Goal: Task Accomplishment & Management: Manage account settings

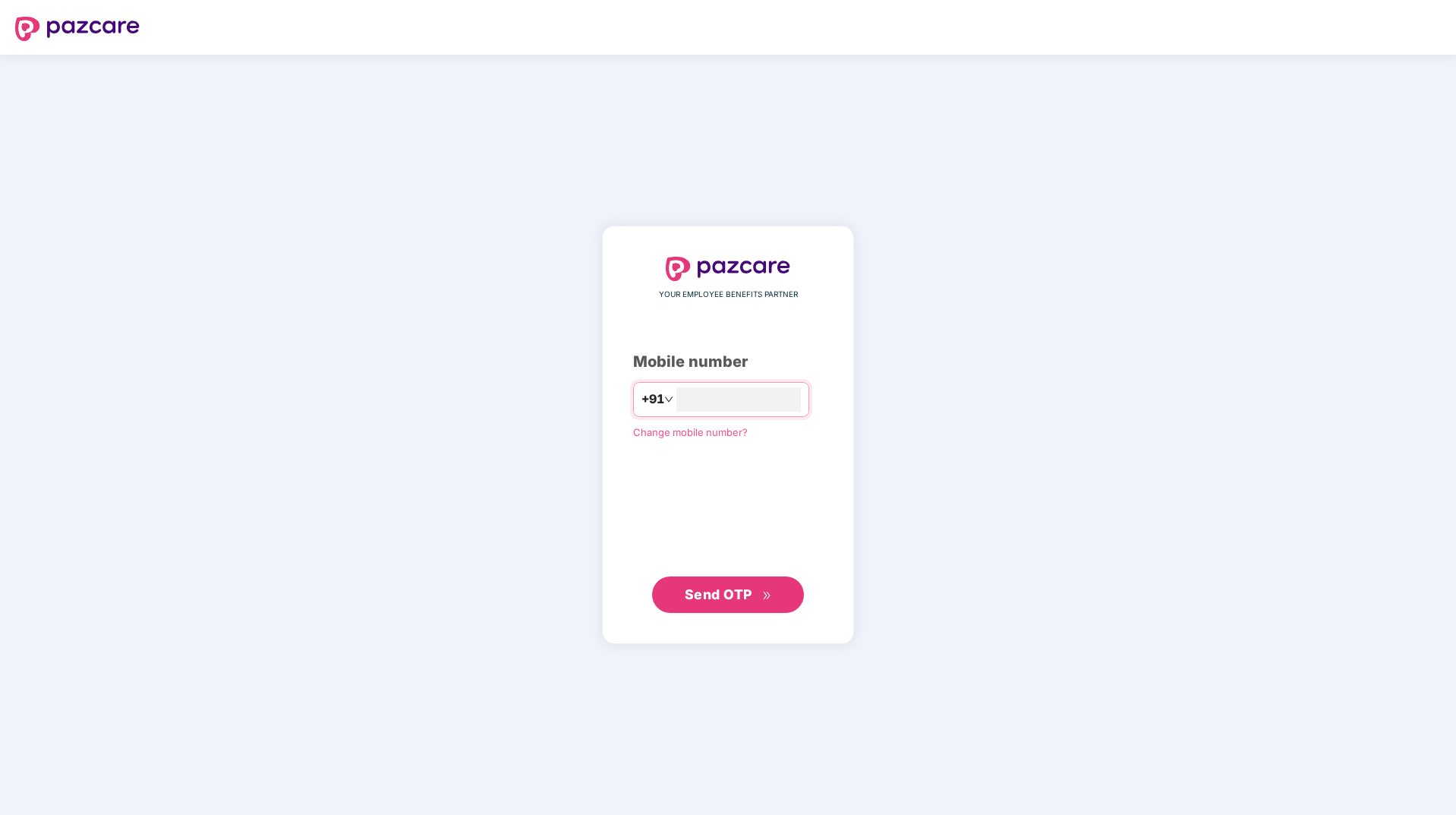
type input "**********"
click at [730, 591] on span "Send OTP" at bounding box center [718, 594] width 68 height 16
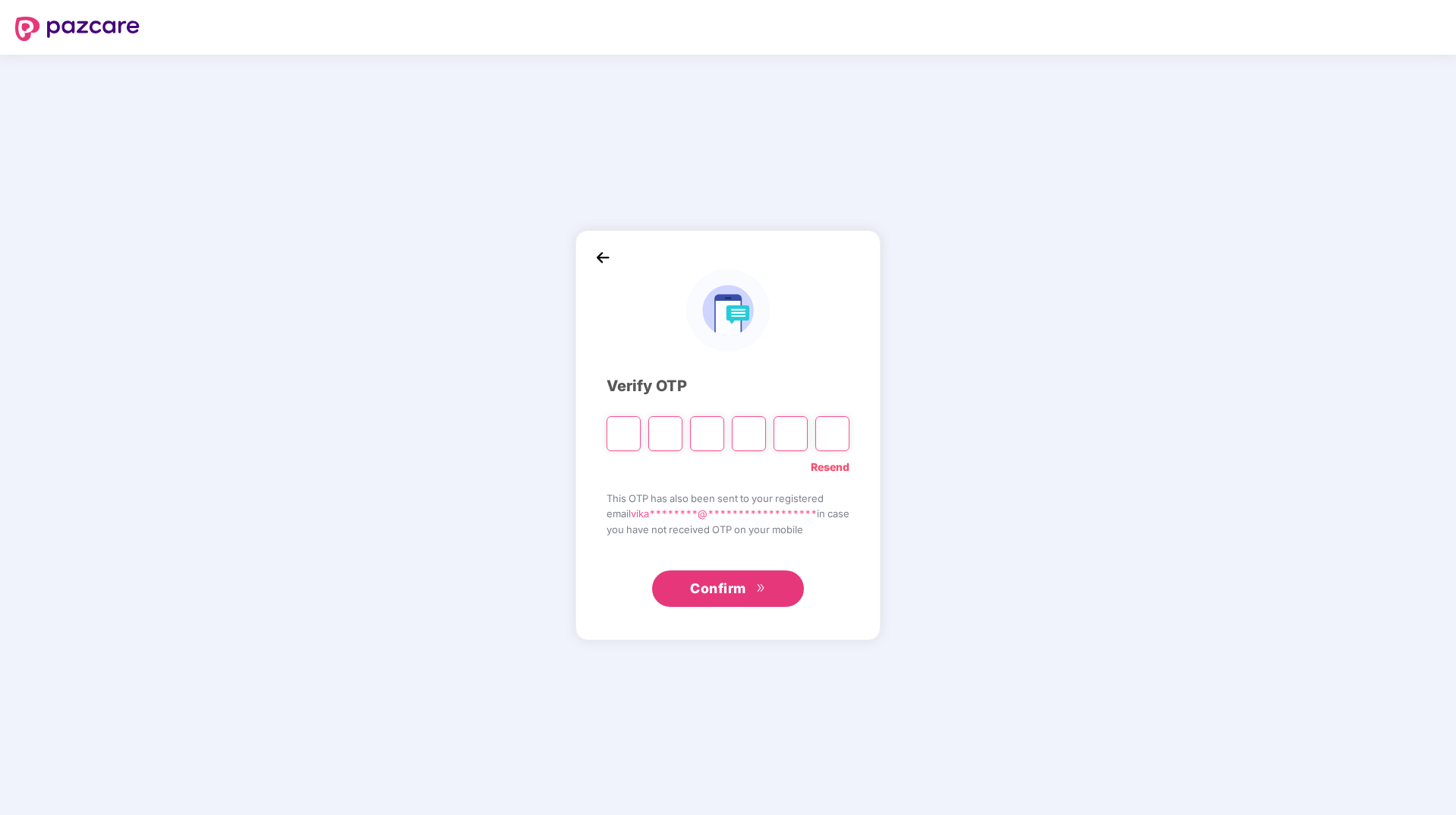
type input "*"
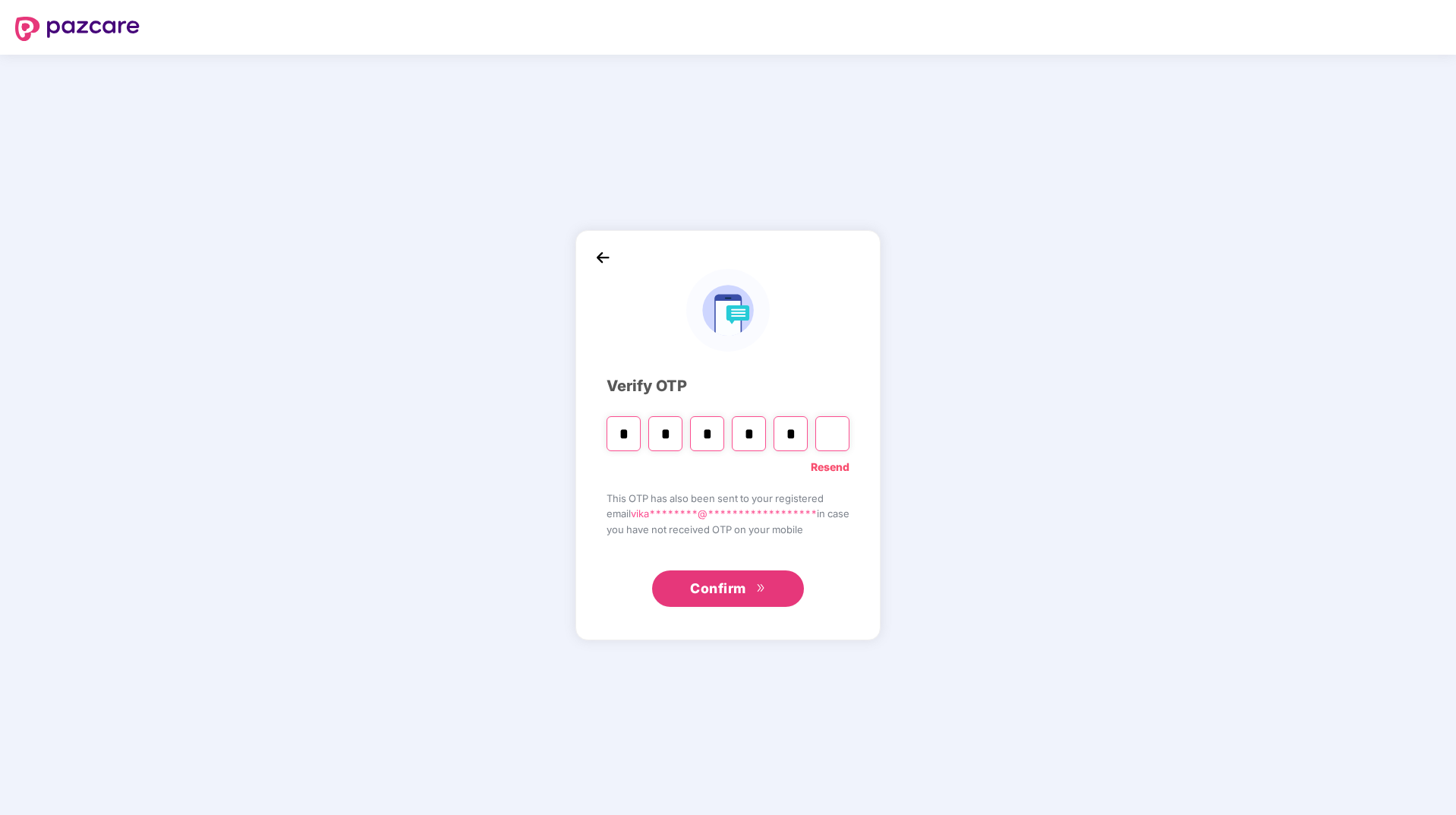
type input "*"
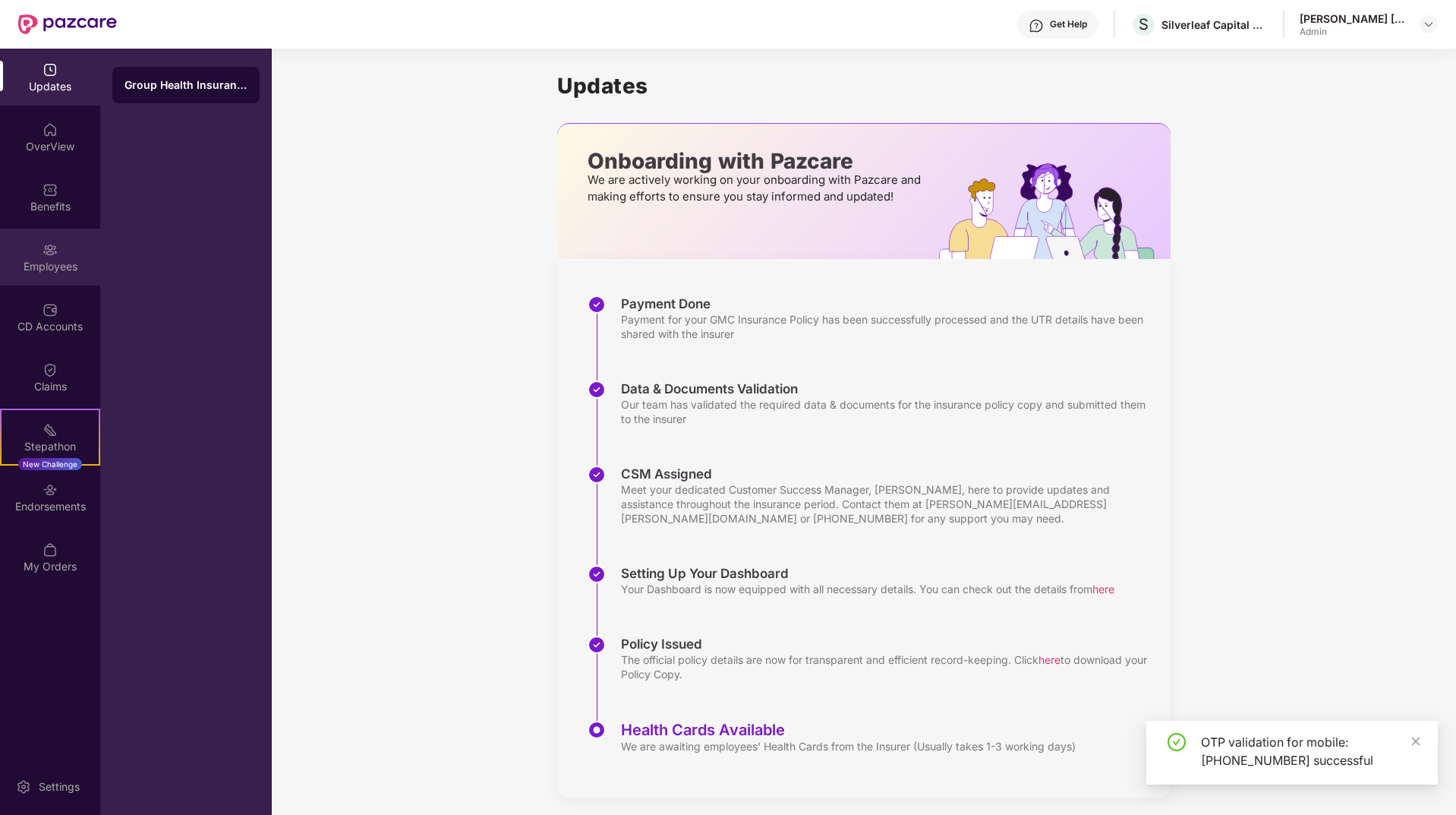
click at [54, 268] on div "Employees" at bounding box center [50, 266] width 100 height 15
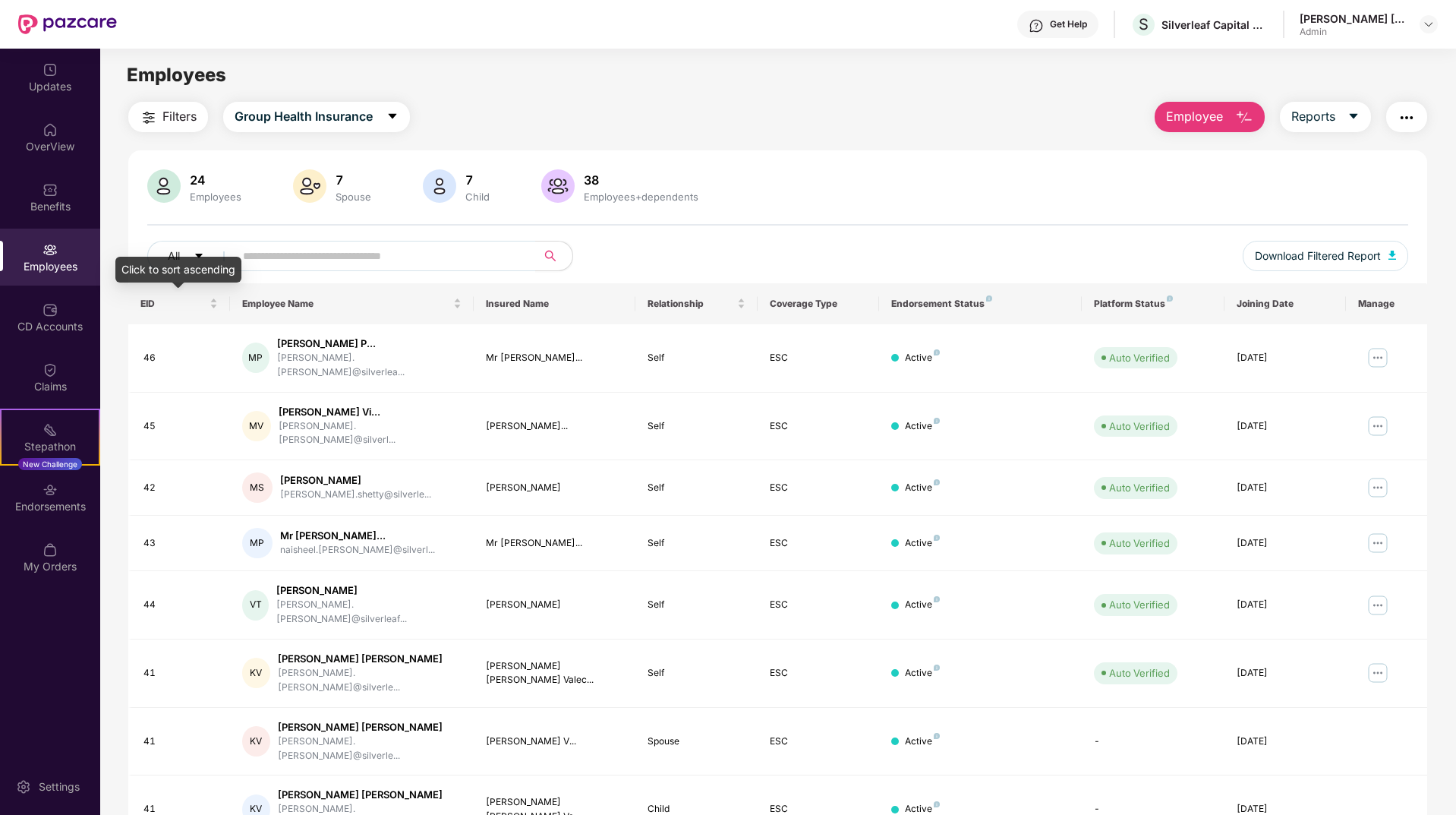
click at [178, 261] on div "Click to sort ascending" at bounding box center [178, 269] width 126 height 25
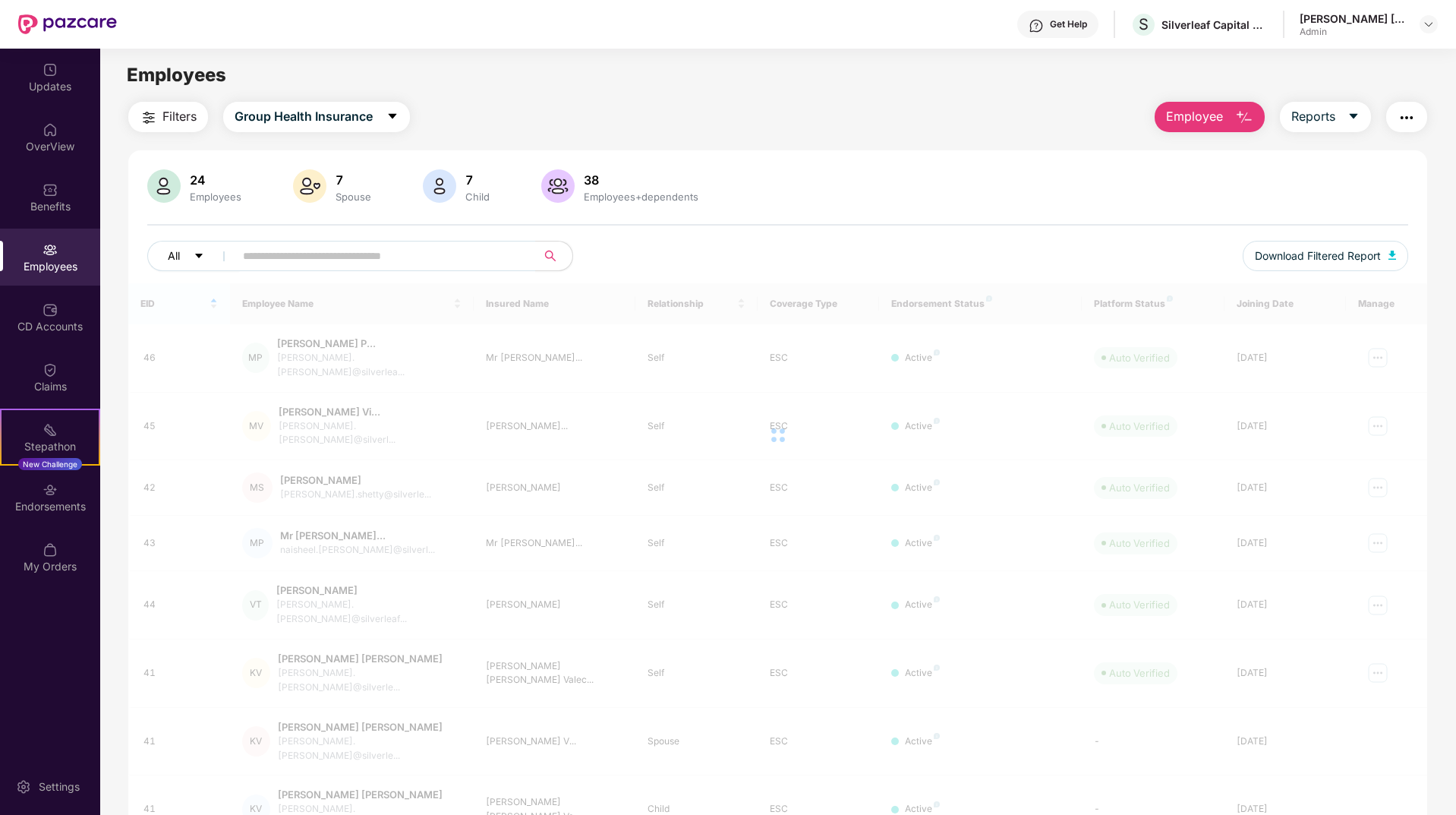
click at [195, 253] on icon "caret-down" at bounding box center [198, 256] width 10 height 10
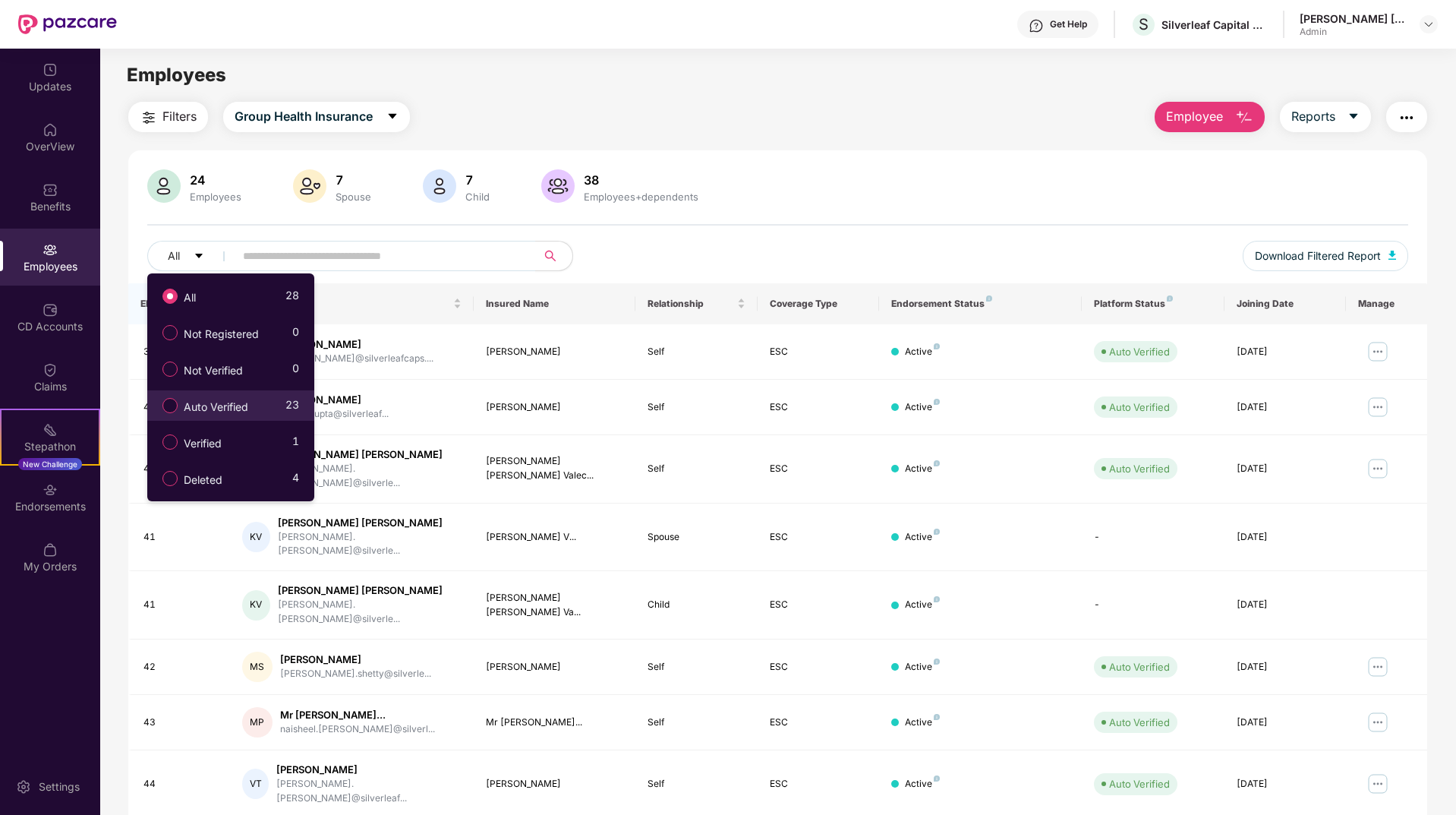
click at [227, 410] on span "Auto Verified" at bounding box center [216, 406] width 76 height 17
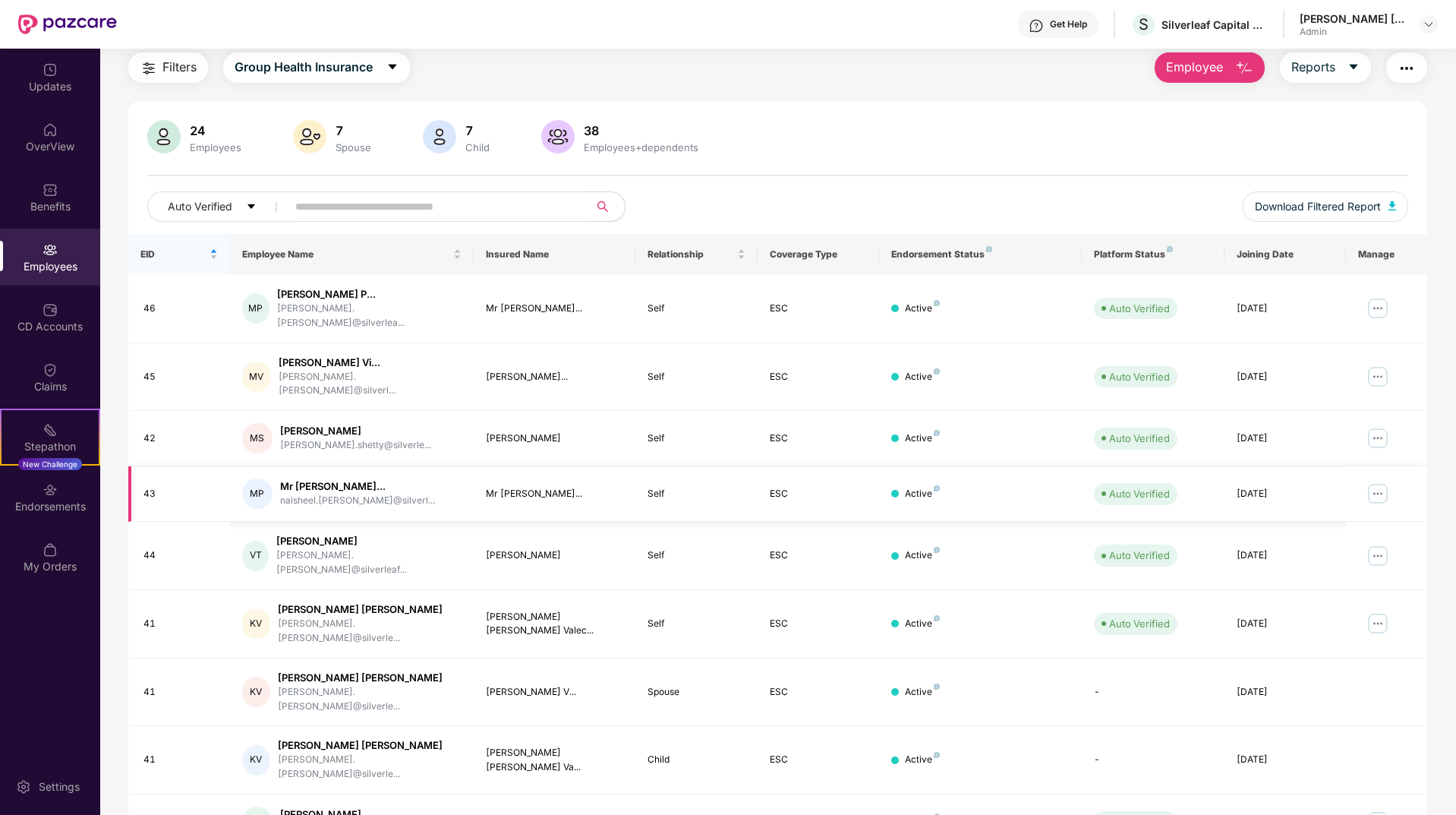
scroll to position [119, 0]
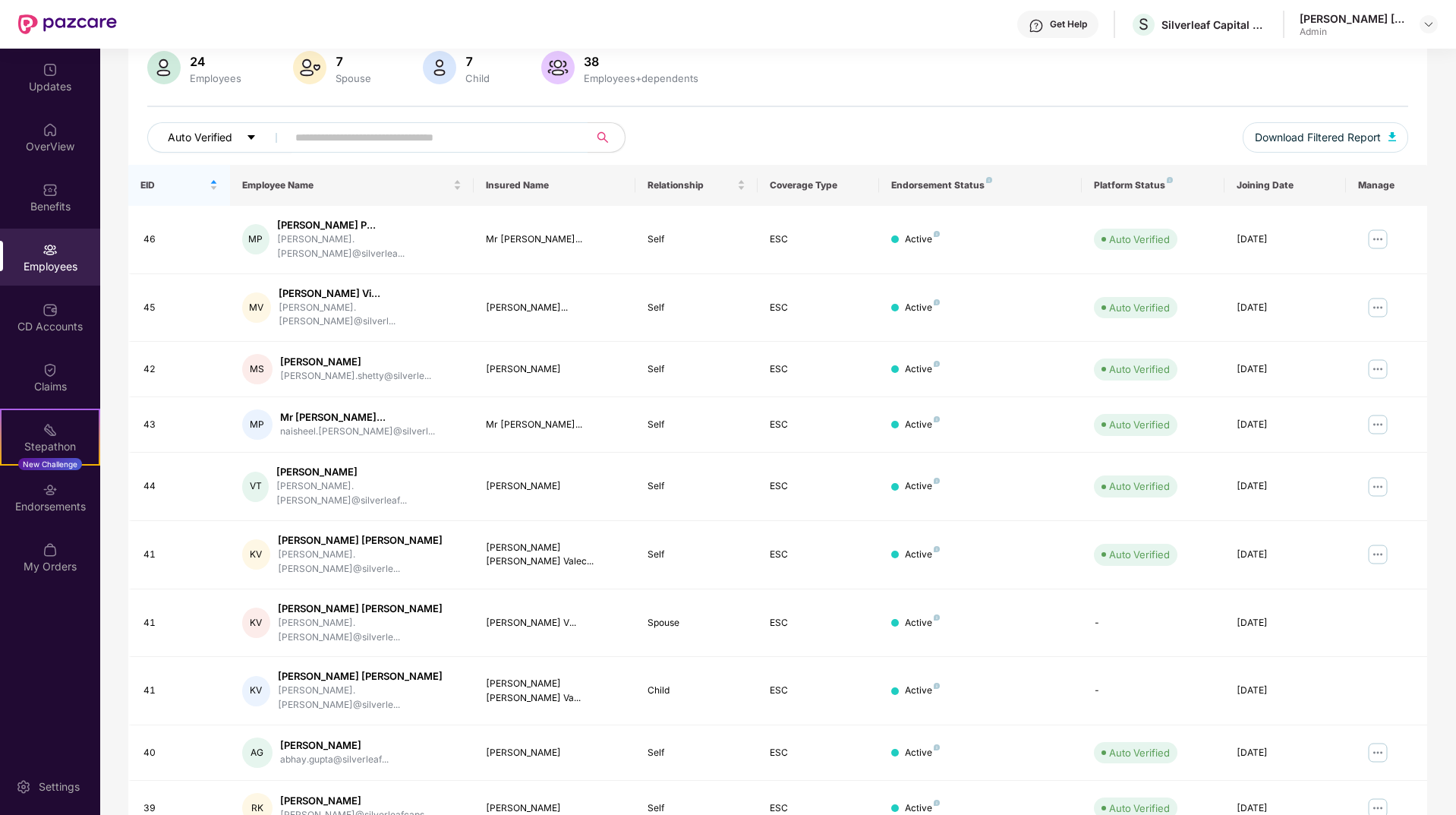
click at [209, 129] on span "Auto Verified" at bounding box center [200, 137] width 65 height 17
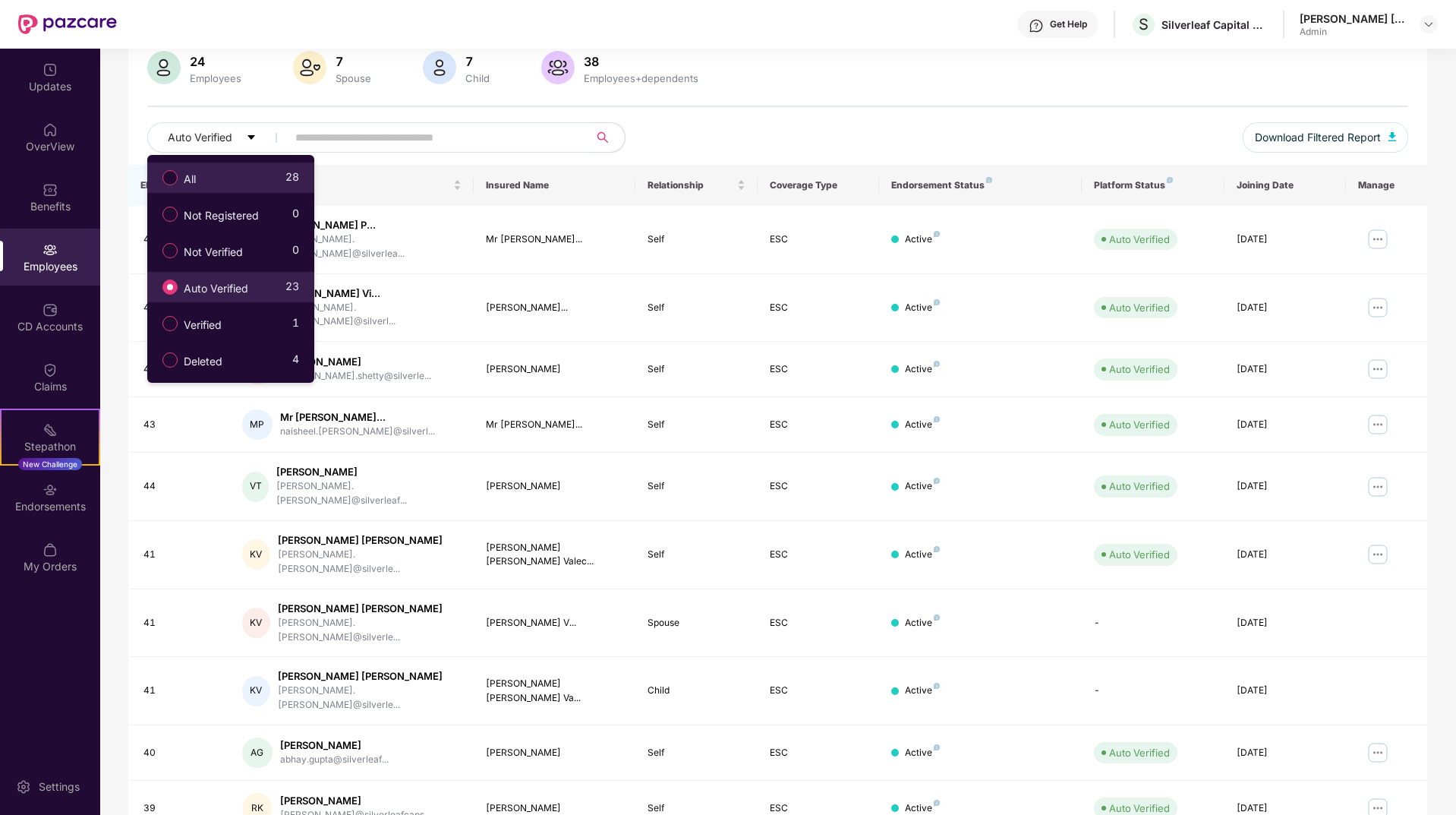
click at [229, 183] on div "All 28" at bounding box center [226, 178] width 144 height 25
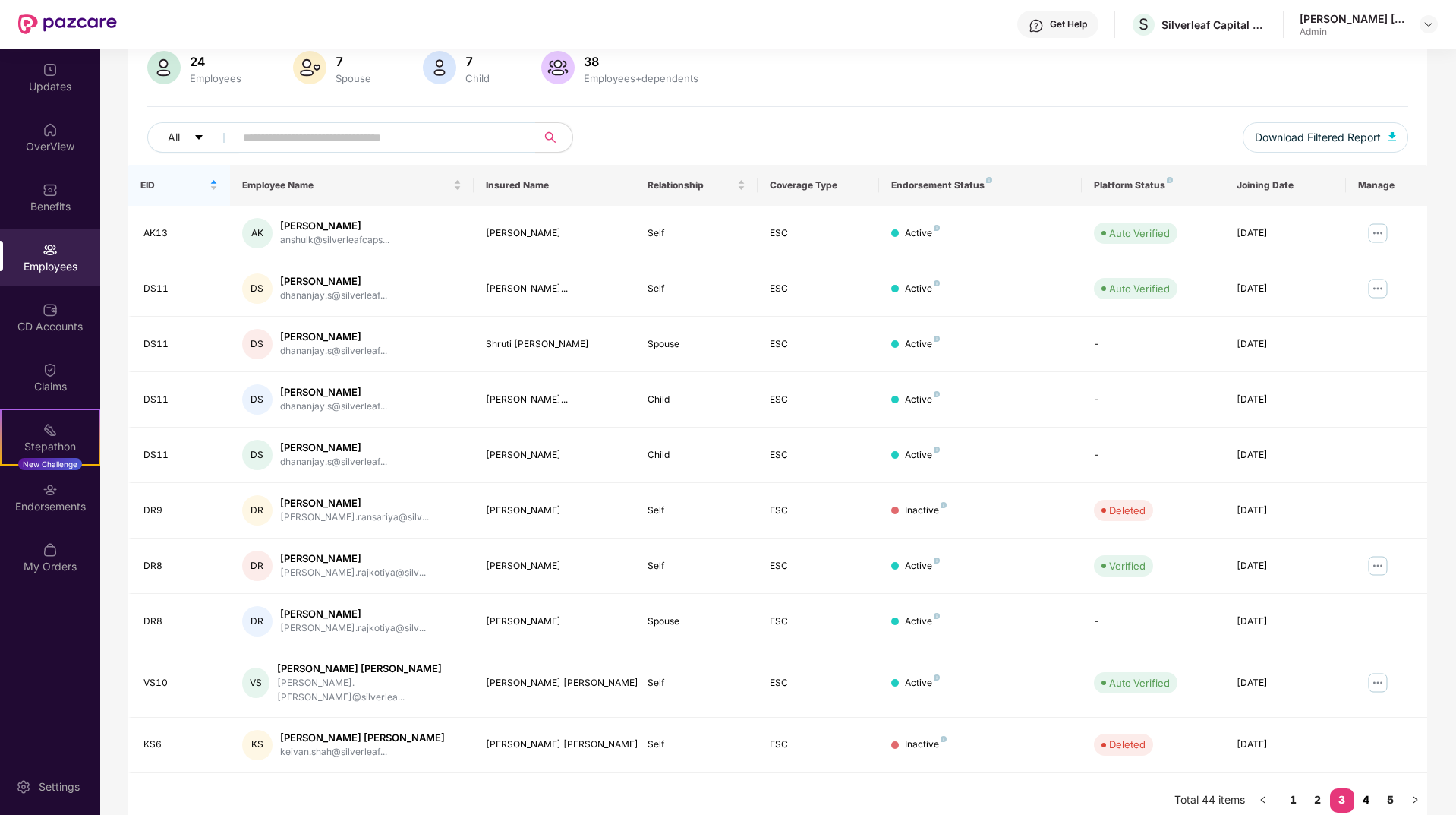
click at [1368, 788] on link "4" at bounding box center [1366, 799] width 24 height 23
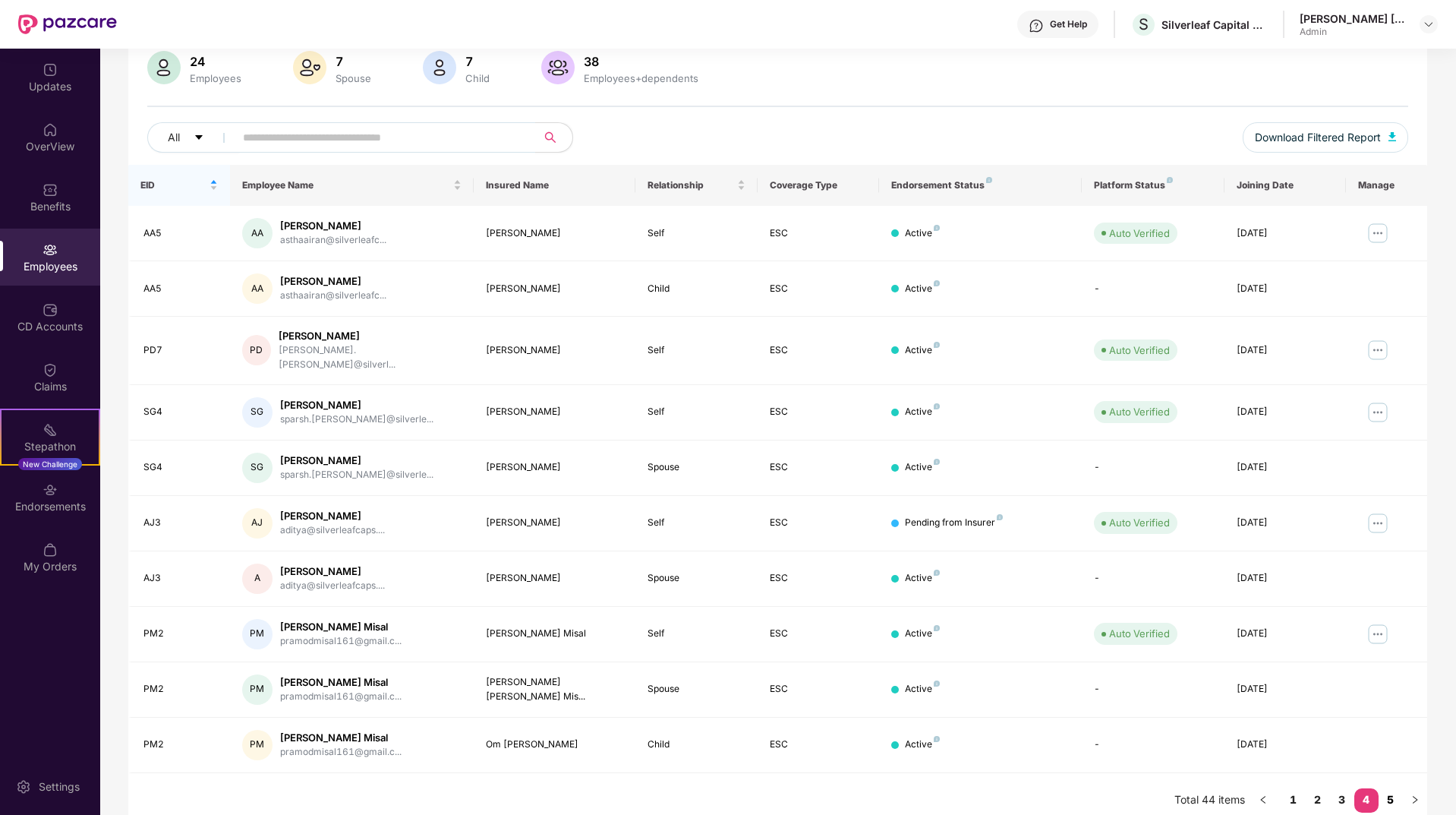
click at [1394, 788] on link "5" at bounding box center [1391, 799] width 24 height 23
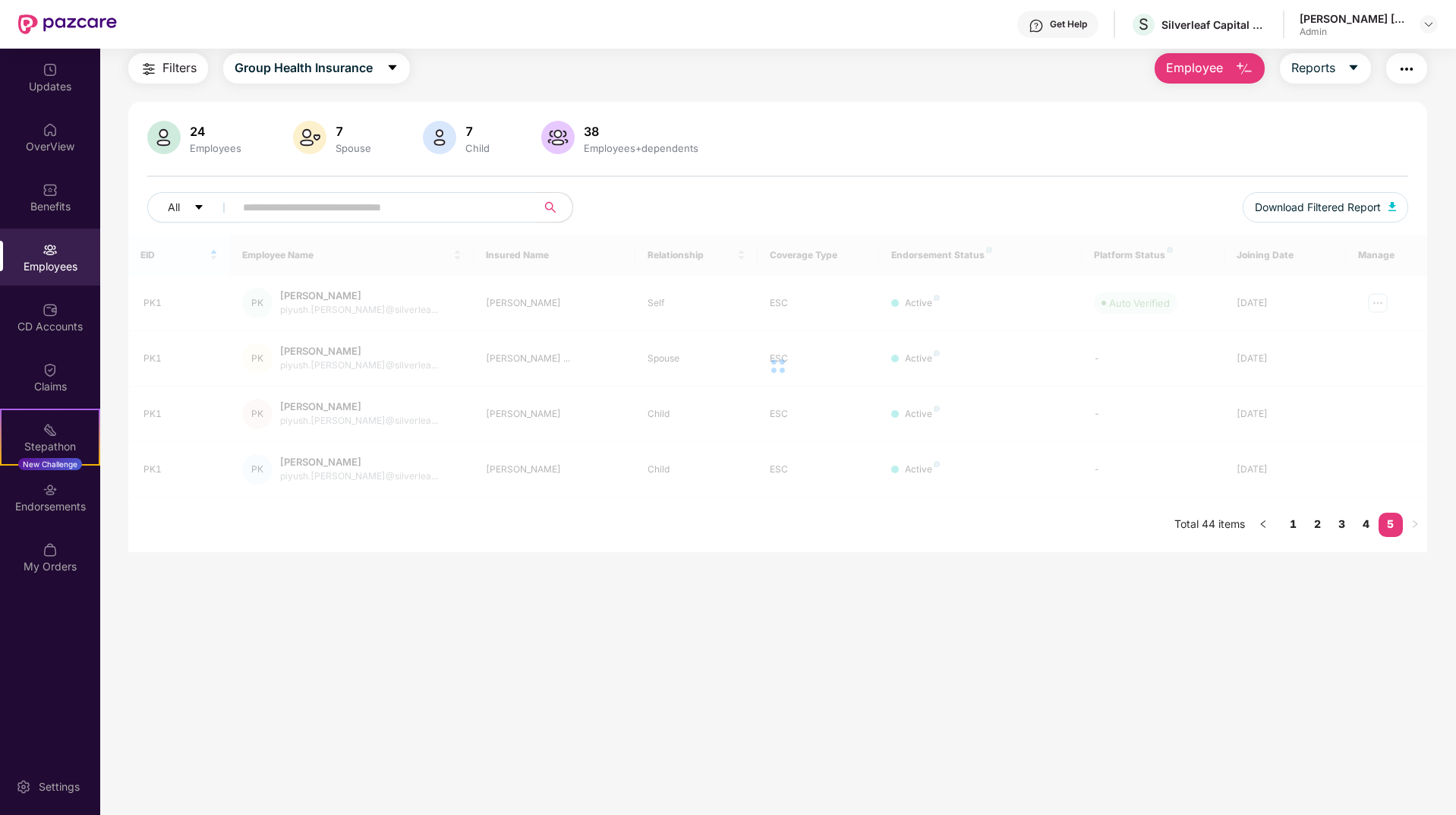
scroll to position [49, 0]
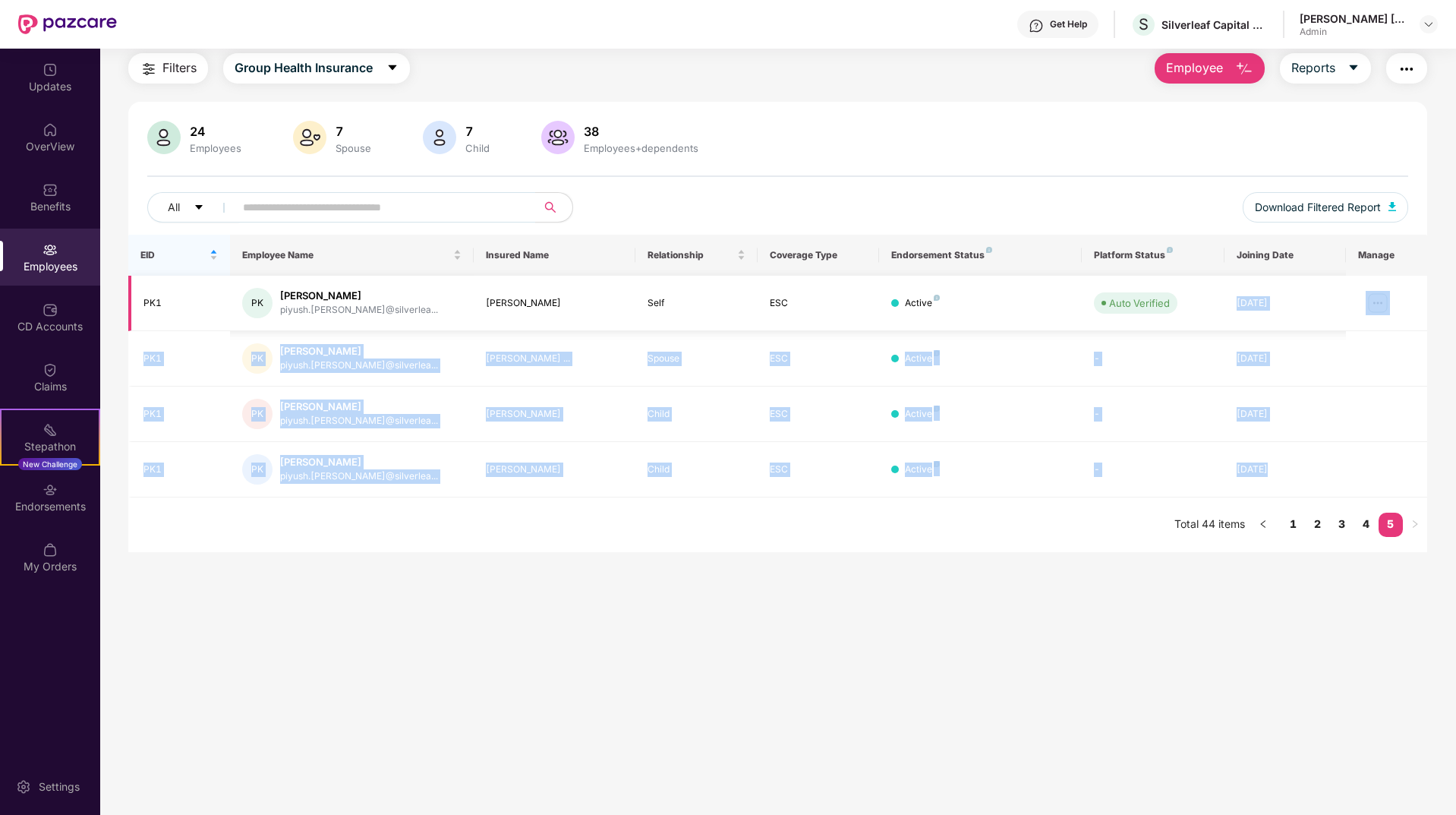
drag, startPoint x: 1333, startPoint y: 459, endPoint x: 1189, endPoint y: 294, distance: 219.0
click at [1189, 294] on tbody "PK1 PK Piyush Kedia piyush.kedia@silverlea... Piyush Kedia Self ESC Active Auto…" at bounding box center [777, 386] width 1299 height 221
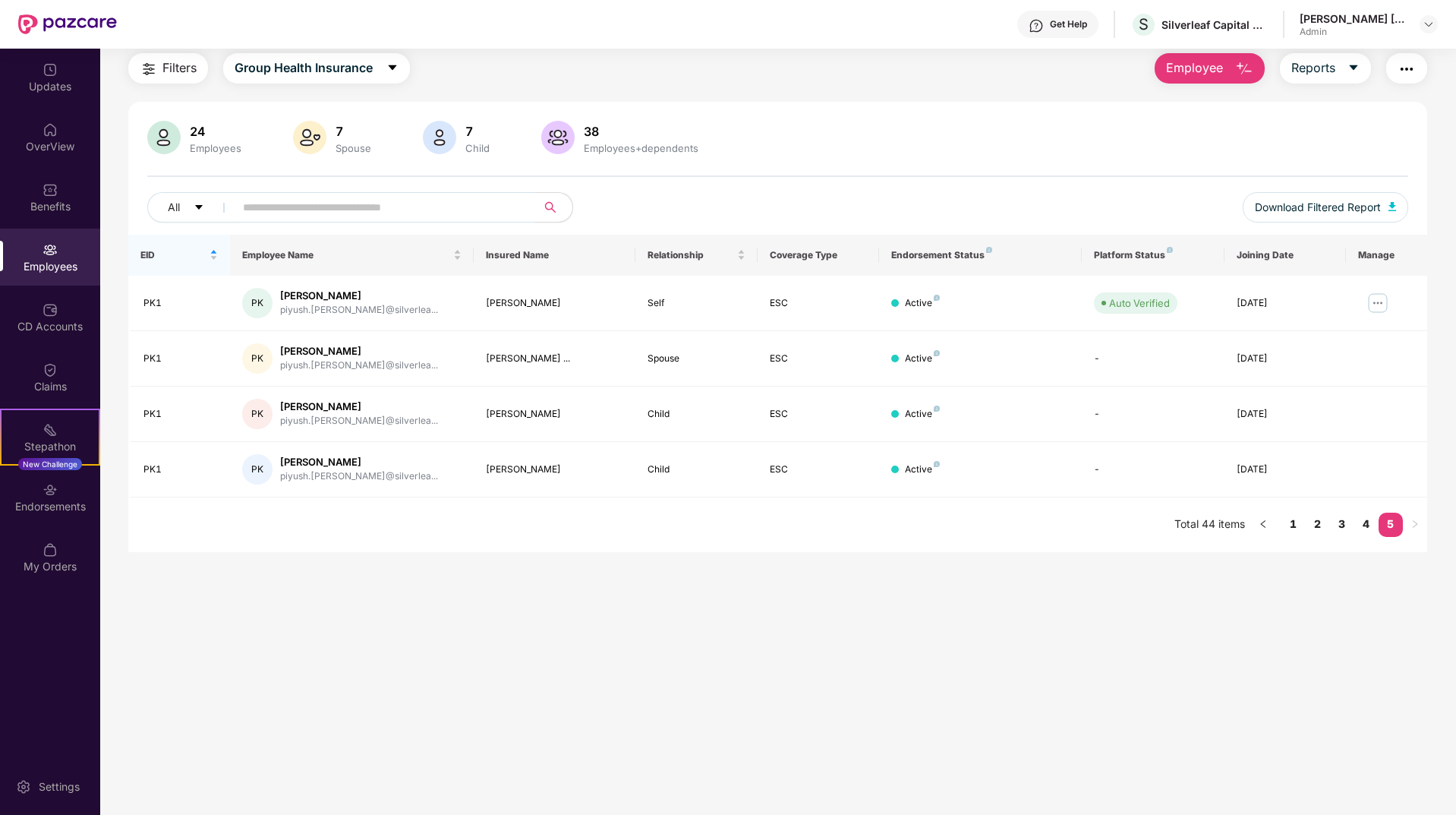
click at [969, 653] on main "Employees Filters Group Health Insurance Employee Reports 24 Employees 7 Spouse…" at bounding box center [777, 407] width 1355 height 815
